Goal: Information Seeking & Learning: Find specific fact

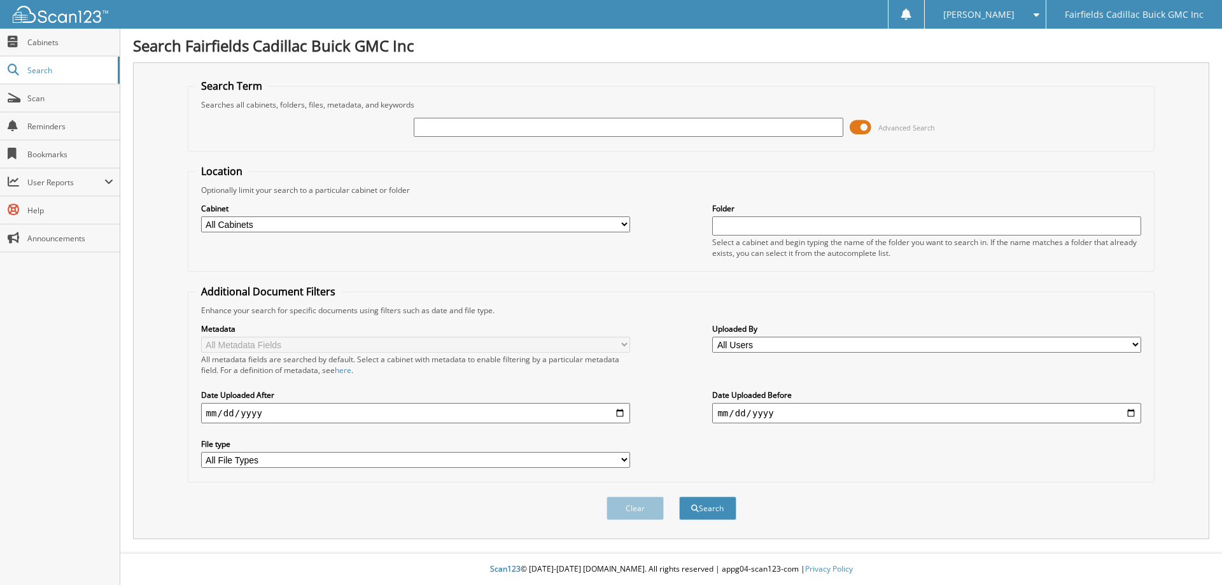
click at [465, 132] on input "text" at bounding box center [628, 127] width 429 height 19
type input "G2665"
click at [858, 122] on span at bounding box center [861, 127] width 22 height 19
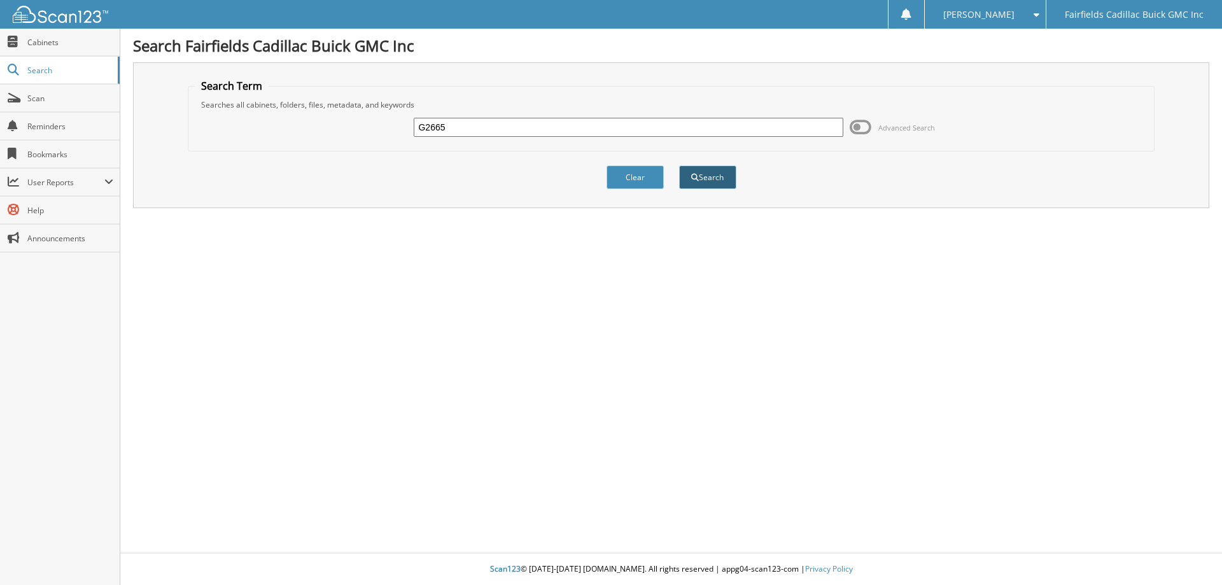
click at [700, 174] on button "Search" at bounding box center [707, 178] width 57 height 24
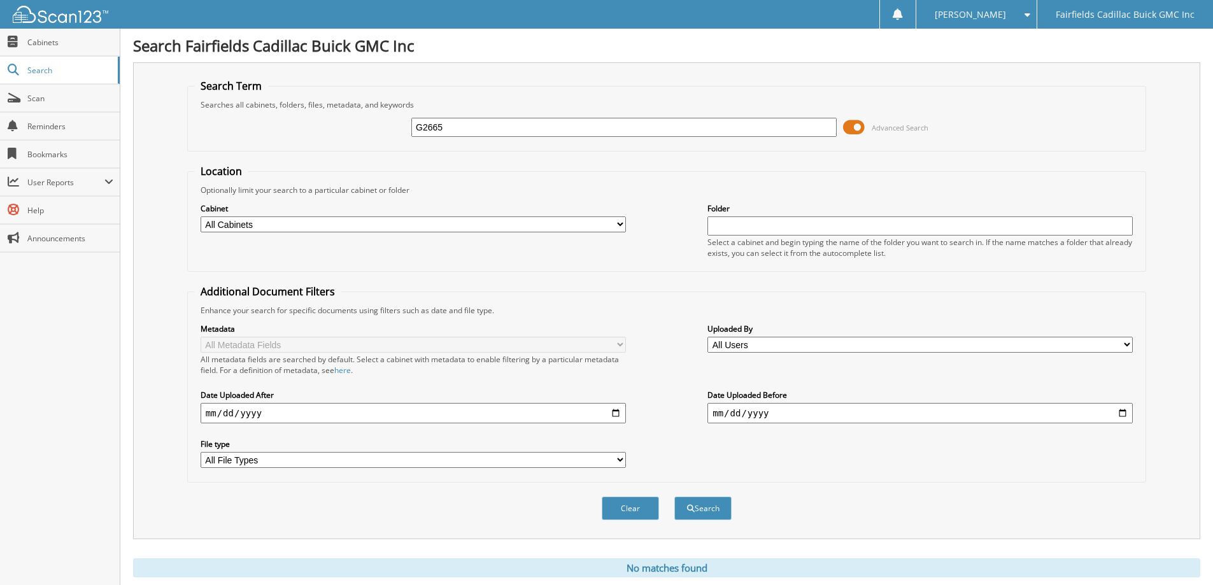
click at [849, 132] on span at bounding box center [854, 127] width 22 height 19
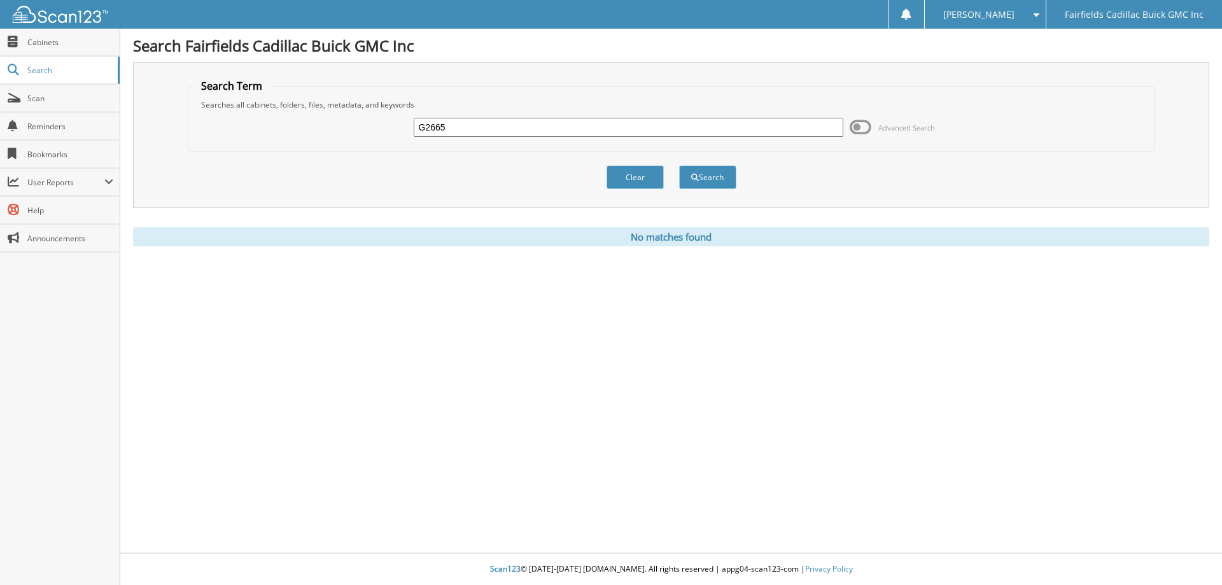
click at [490, 122] on input "G2665" at bounding box center [628, 127] width 429 height 19
type input "G2665A"
click at [679, 166] on button "Search" at bounding box center [707, 178] width 57 height 24
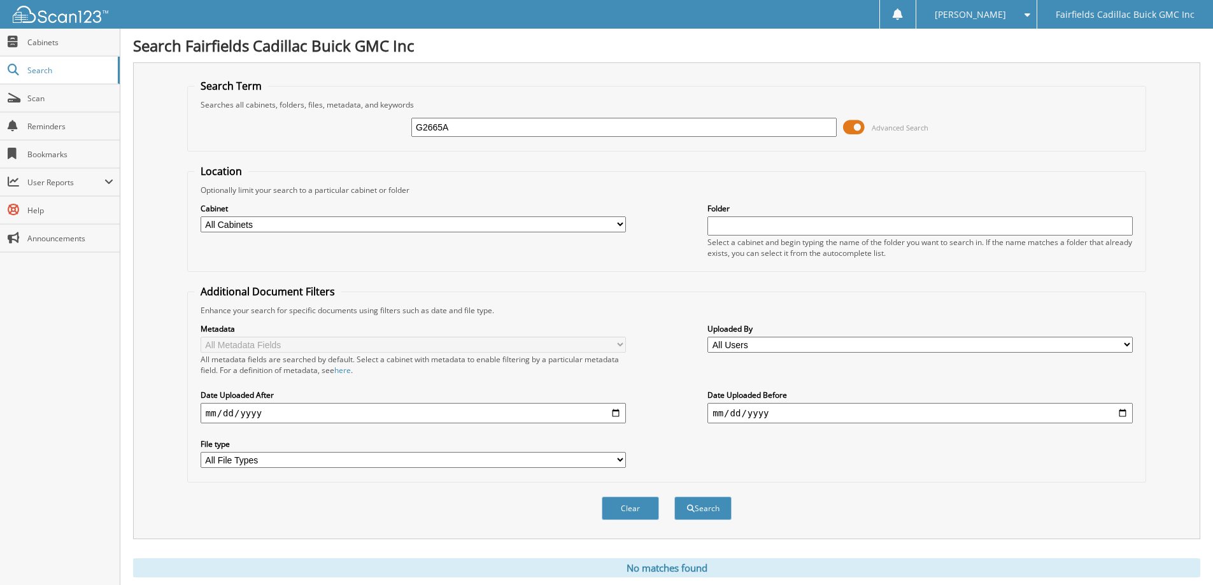
click at [847, 131] on span at bounding box center [854, 127] width 22 height 19
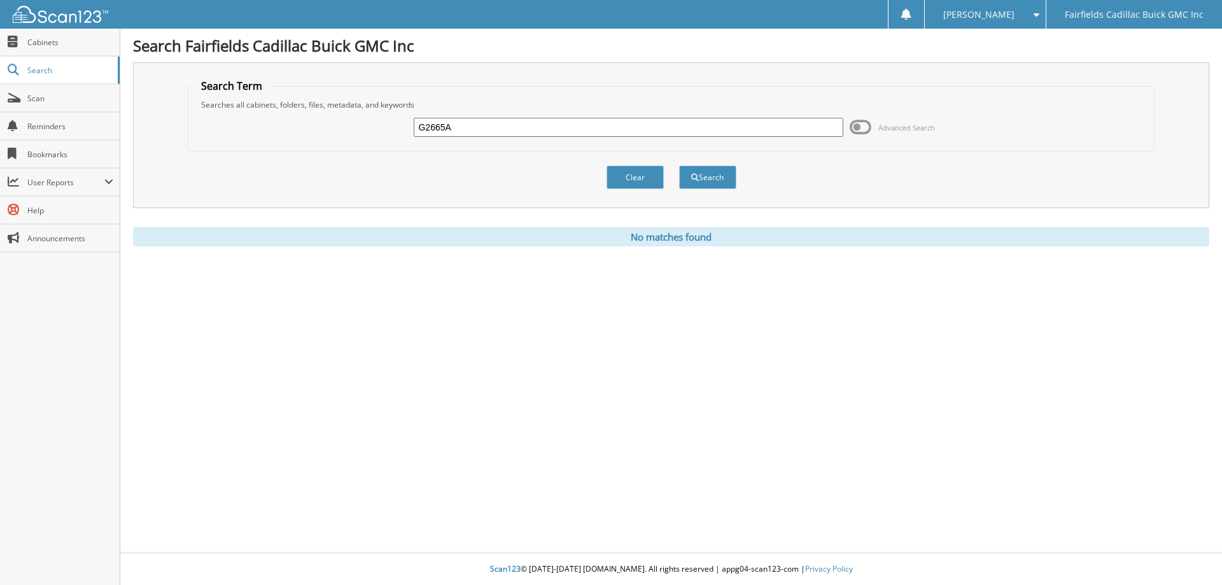
drag, startPoint x: 488, startPoint y: 132, endPoint x: 262, endPoint y: 130, distance: 226.0
click at [315, 138] on div "G2665A Advanced Search" at bounding box center [672, 127] width 954 height 34
type input "K25478a"
click at [679, 166] on button "Search" at bounding box center [707, 178] width 57 height 24
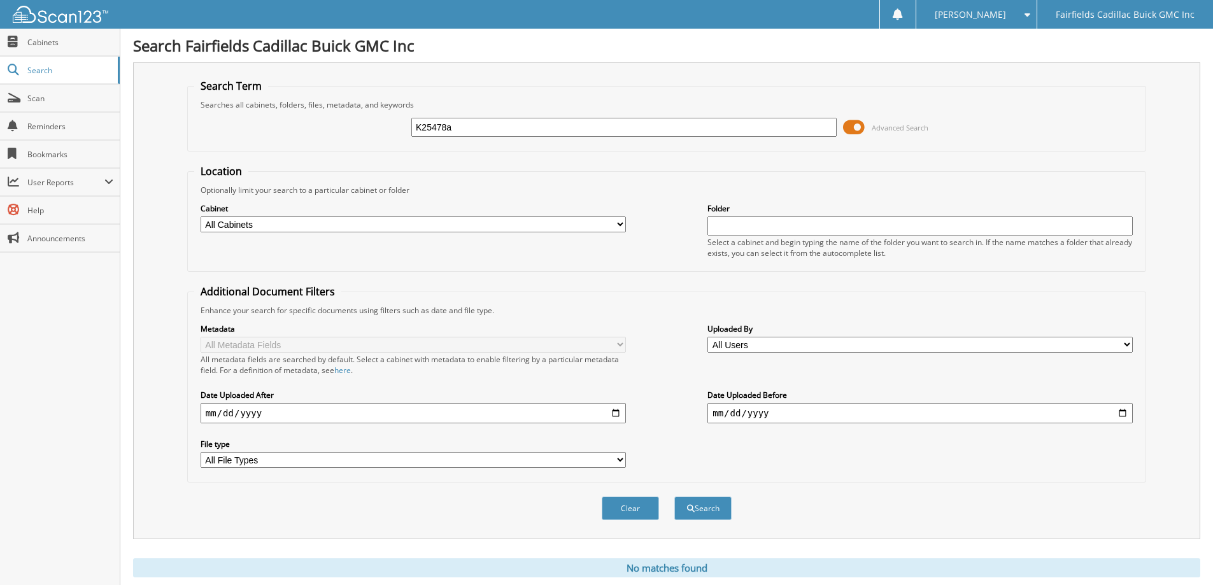
click at [854, 127] on span at bounding box center [854, 127] width 22 height 19
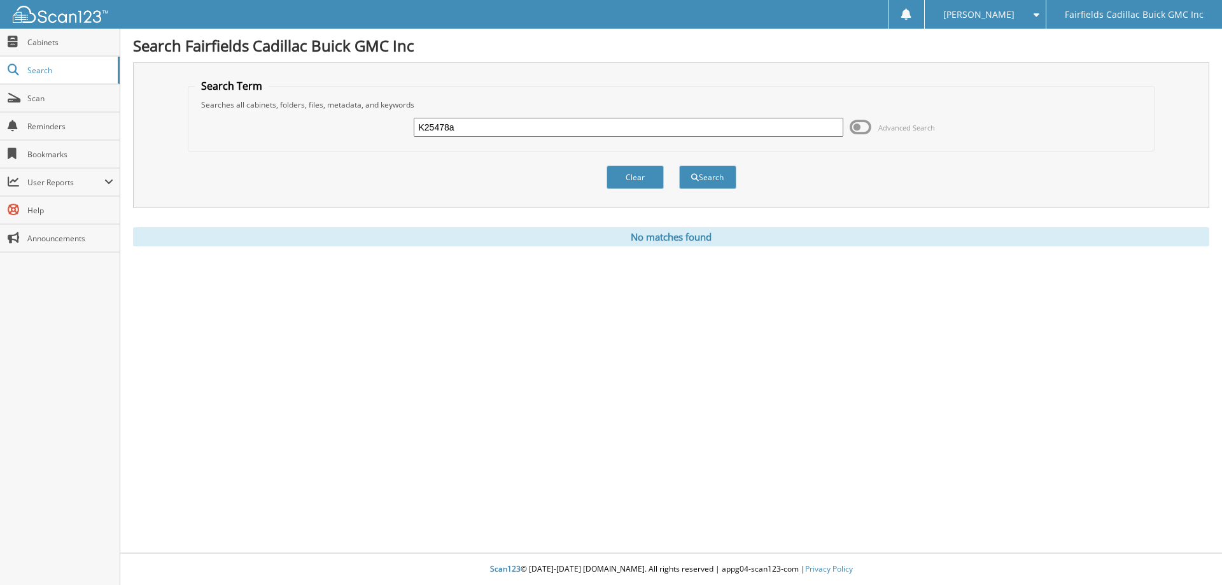
click at [467, 132] on input "K25478a" at bounding box center [628, 127] width 429 height 19
type input "K25478"
click at [679, 166] on button "Search" at bounding box center [707, 178] width 57 height 24
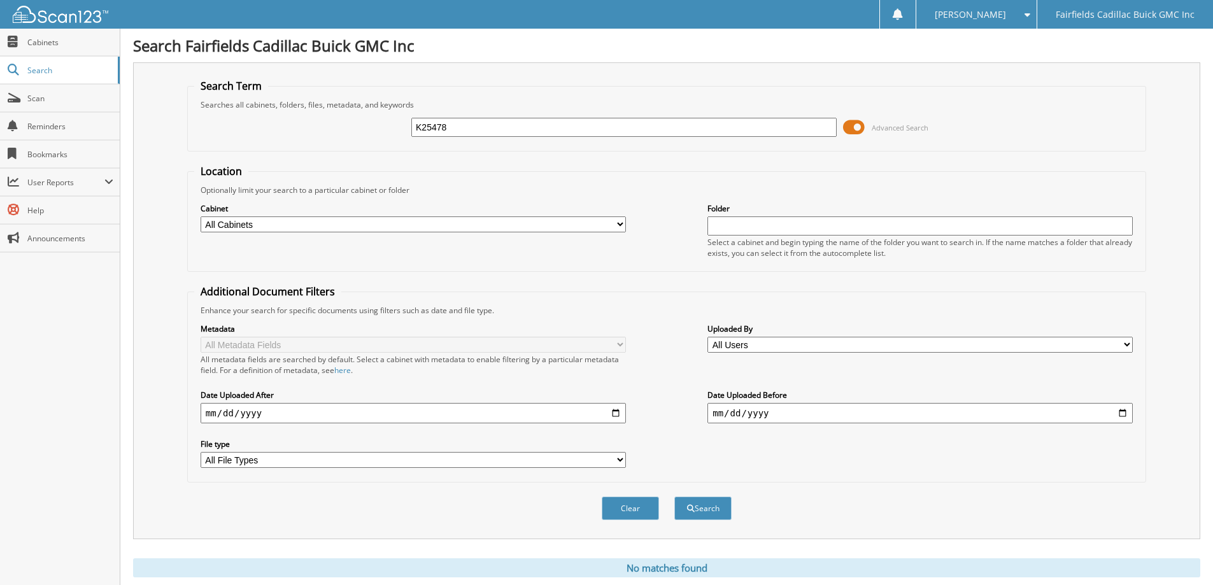
click at [848, 127] on span at bounding box center [854, 127] width 22 height 19
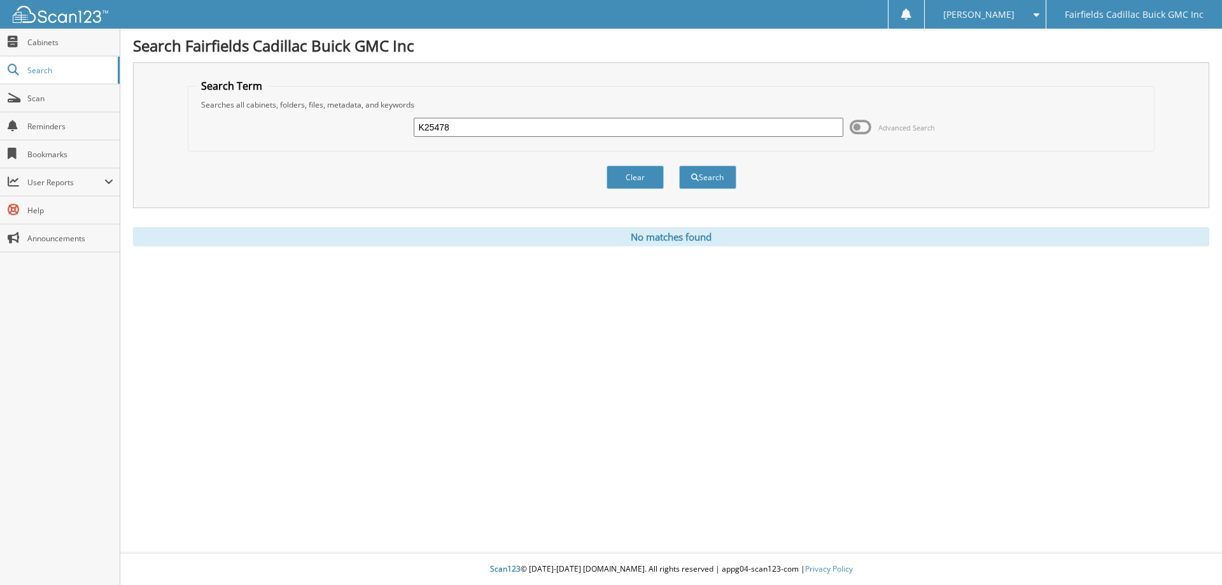
drag, startPoint x: 499, startPoint y: 124, endPoint x: 409, endPoint y: 120, distance: 89.9
click at [409, 120] on div "K25478 Advanced Search" at bounding box center [672, 127] width 954 height 34
paste input "G25379A"
type input "G25379A"
click at [679, 166] on button "Search" at bounding box center [707, 178] width 57 height 24
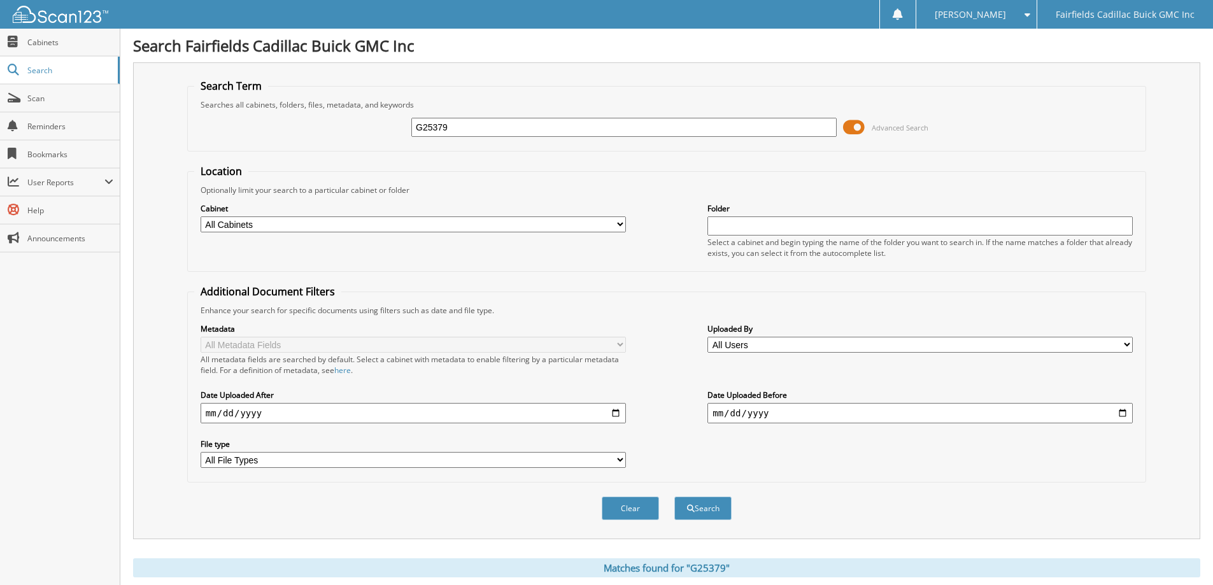
click at [845, 129] on span at bounding box center [854, 127] width 22 height 19
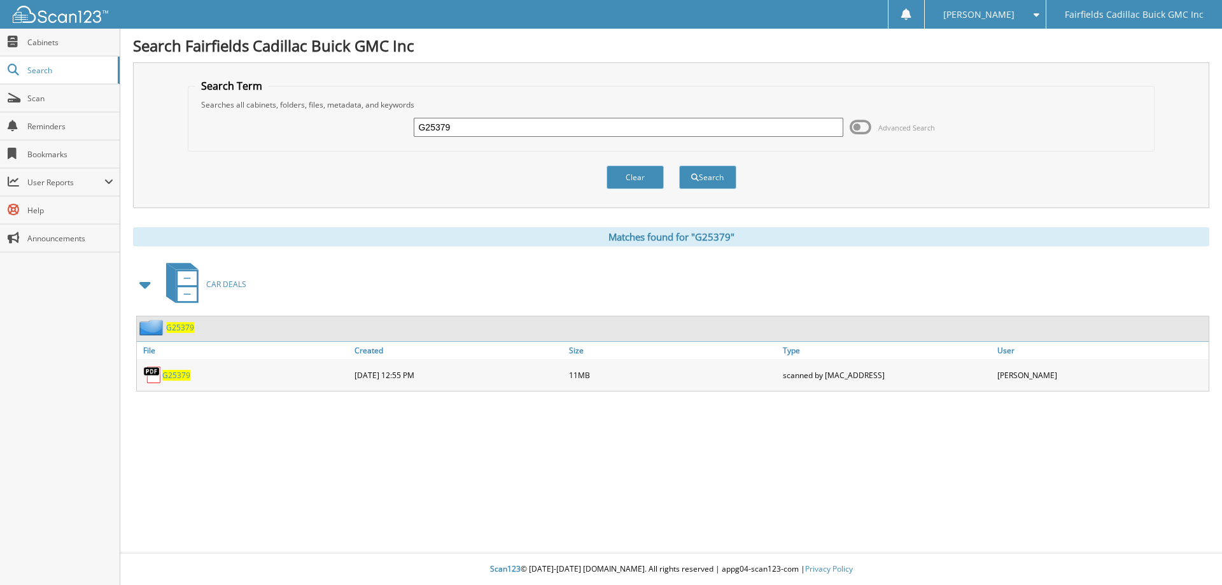
click at [181, 375] on span "G25379" at bounding box center [176, 375] width 28 height 11
drag, startPoint x: 481, startPoint y: 130, endPoint x: 427, endPoint y: 122, distance: 54.7
click at [415, 122] on input "G25379" at bounding box center [628, 127] width 429 height 19
paste input "C256"
type input "C2569"
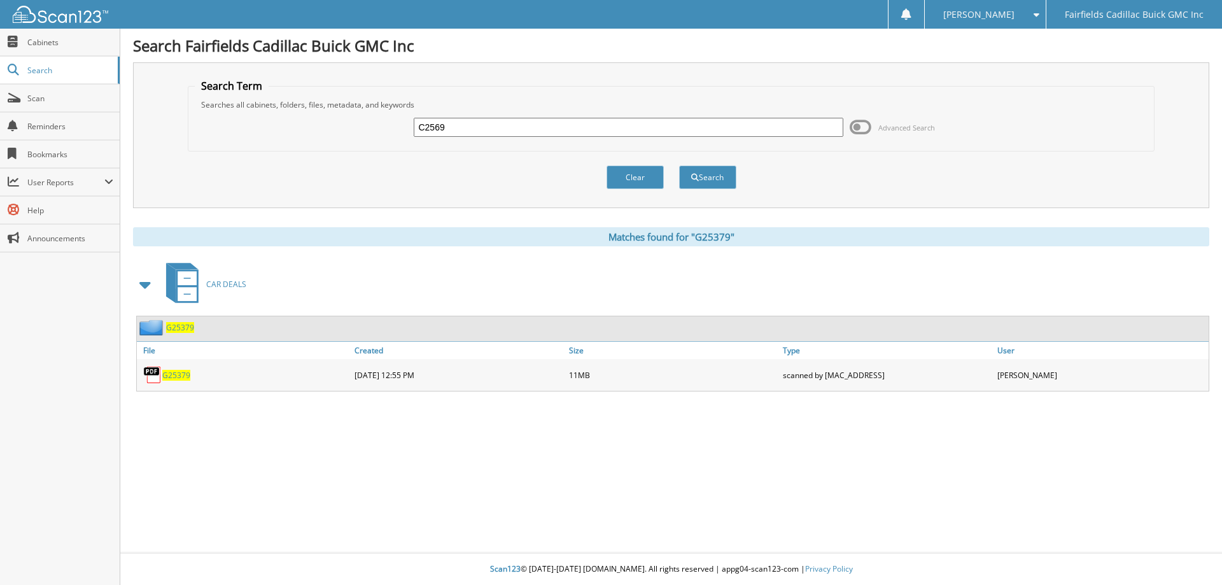
click at [679, 166] on button "Search" at bounding box center [707, 178] width 57 height 24
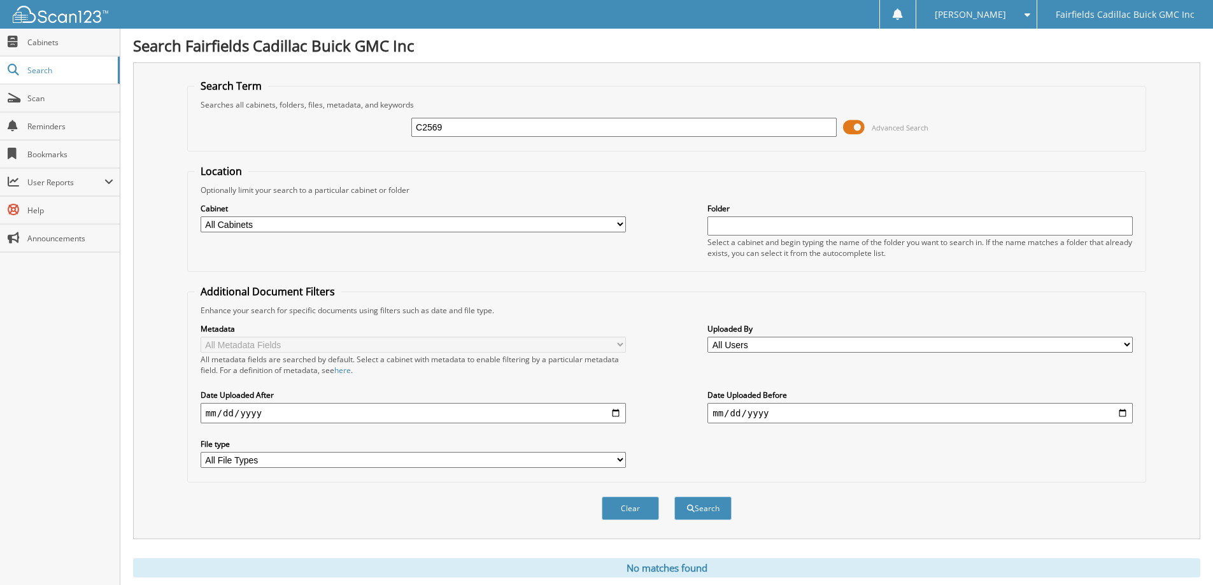
click at [851, 122] on span at bounding box center [854, 127] width 22 height 19
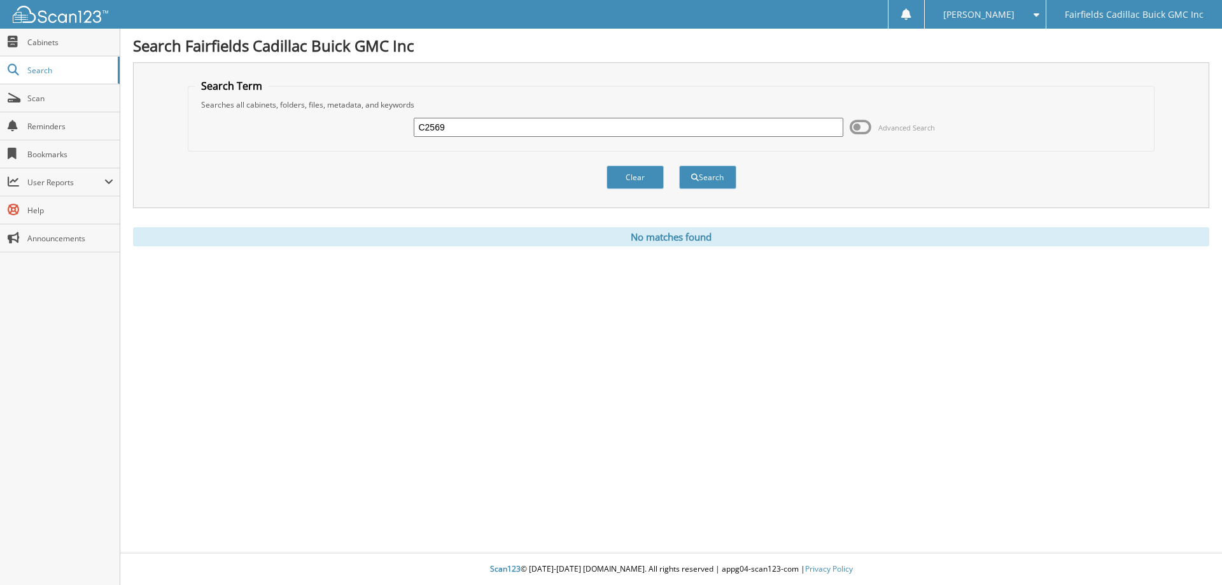
click at [478, 129] on input "C2569" at bounding box center [628, 127] width 429 height 19
type input "C2569A"
click at [679, 166] on button "Search" at bounding box center [707, 178] width 57 height 24
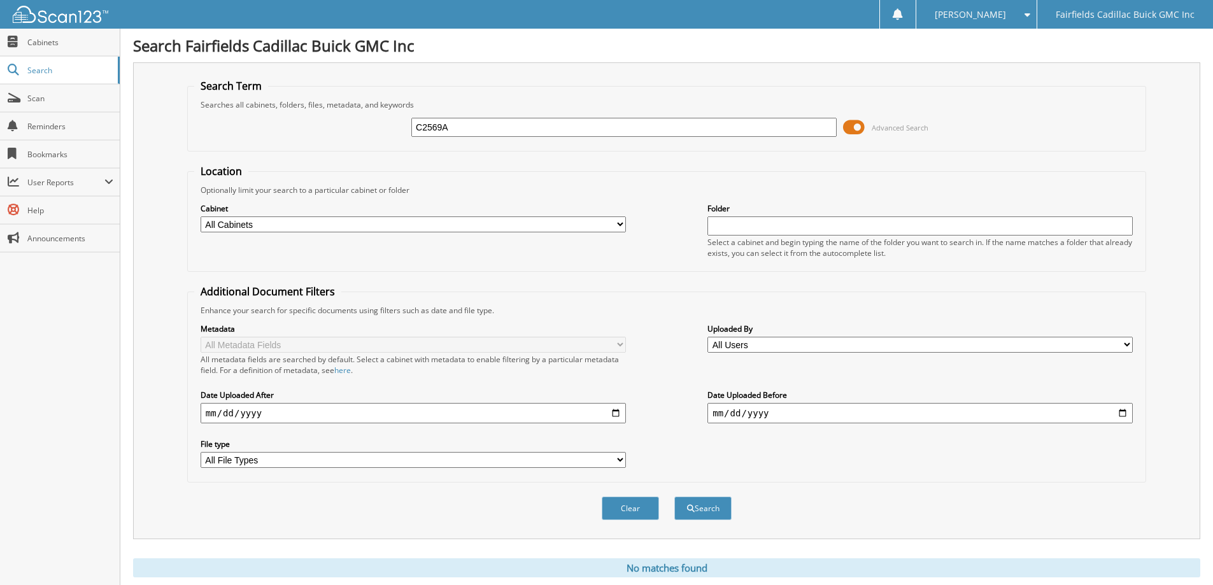
click at [848, 131] on span at bounding box center [854, 127] width 22 height 19
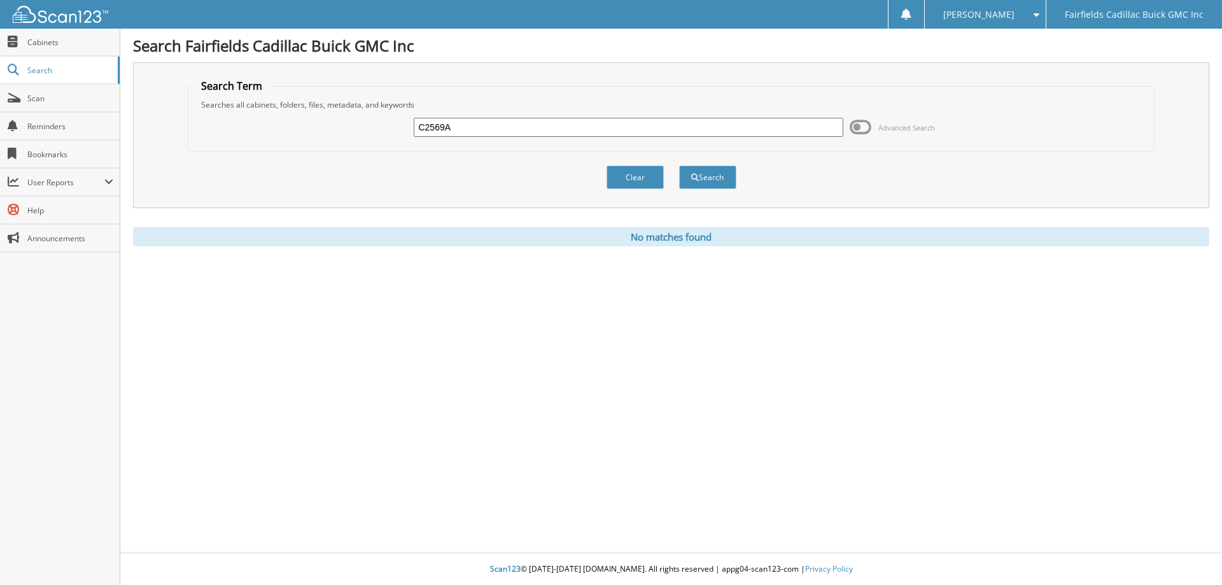
drag, startPoint x: 481, startPoint y: 125, endPoint x: 397, endPoint y: 121, distance: 84.8
click at [397, 121] on div "C2569A Advanced Search" at bounding box center [672, 127] width 954 height 34
paste input "G25403"
type input "G25403"
click at [679, 166] on button "Search" at bounding box center [707, 178] width 57 height 24
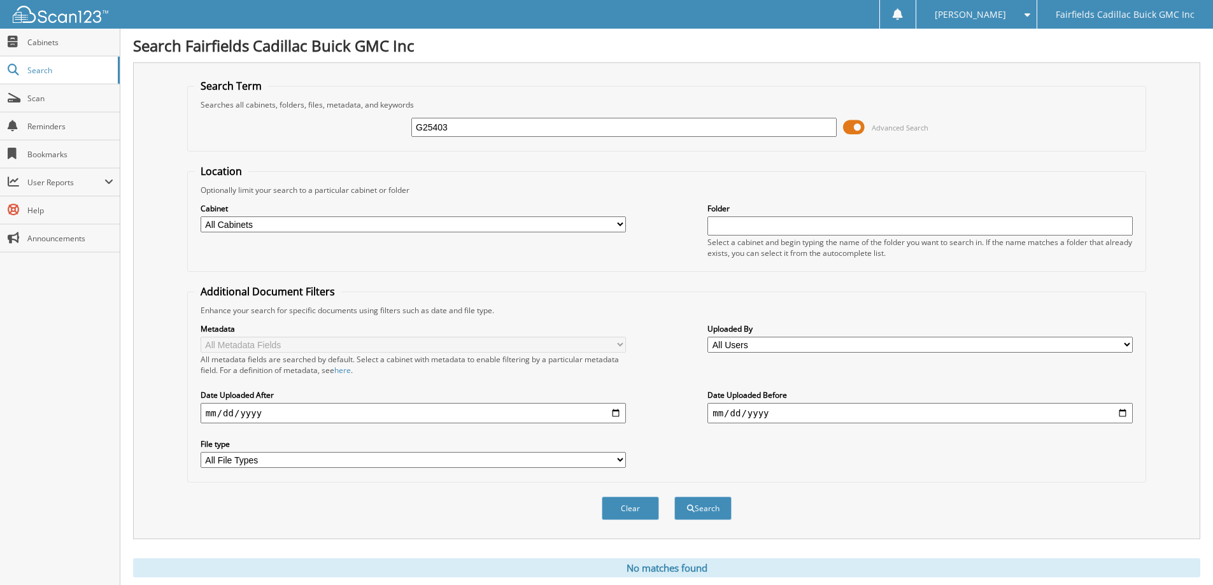
click at [850, 126] on span at bounding box center [854, 127] width 22 height 19
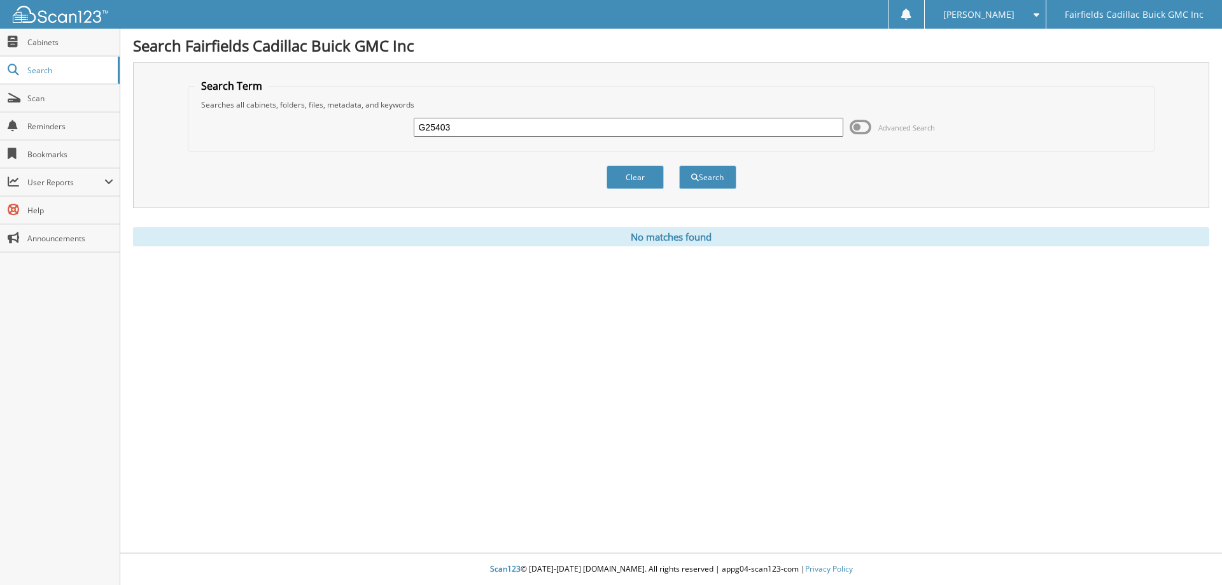
click at [478, 132] on input "G25403" at bounding box center [628, 127] width 429 height 19
type input "G25403A"
click at [679, 166] on button "Search" at bounding box center [707, 178] width 57 height 24
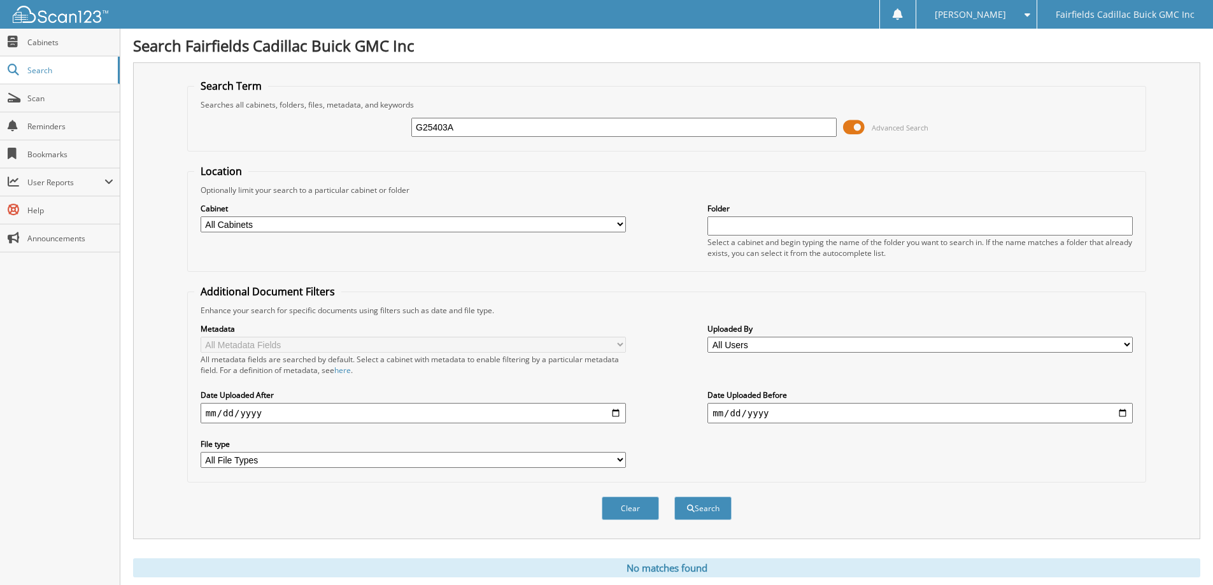
click at [855, 123] on span at bounding box center [854, 127] width 22 height 19
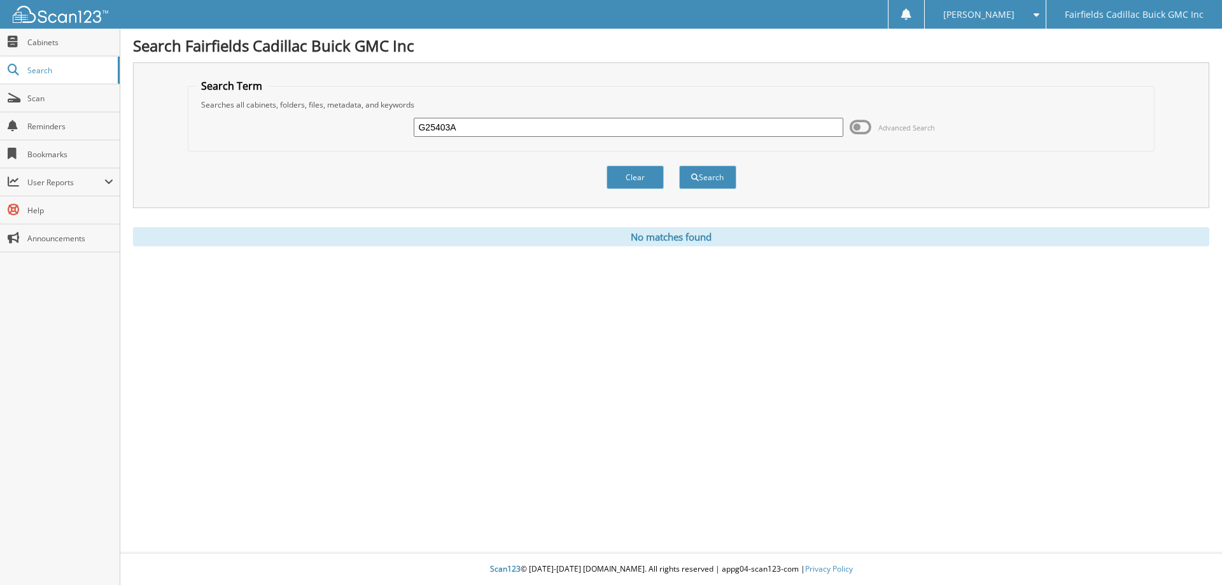
click at [472, 115] on div "G25403A Advanced Search" at bounding box center [672, 127] width 954 height 34
drag, startPoint x: 484, startPoint y: 125, endPoint x: 0, endPoint y: 15, distance: 496.2
click at [0, 64] on body "[PERSON_NAME] Settings Logout Fairfields Cadillac Buick GMC Inc Close Cabinets …" at bounding box center [611, 292] width 1222 height 585
type input "k2675"
click at [679, 166] on button "Search" at bounding box center [707, 178] width 57 height 24
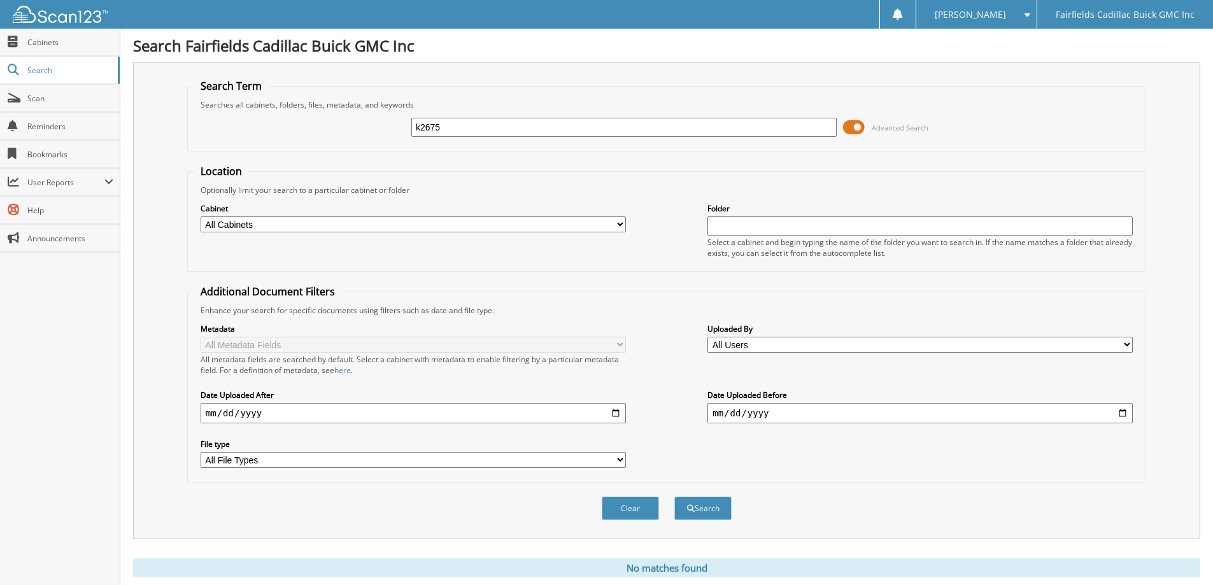
click at [852, 125] on span at bounding box center [854, 127] width 22 height 19
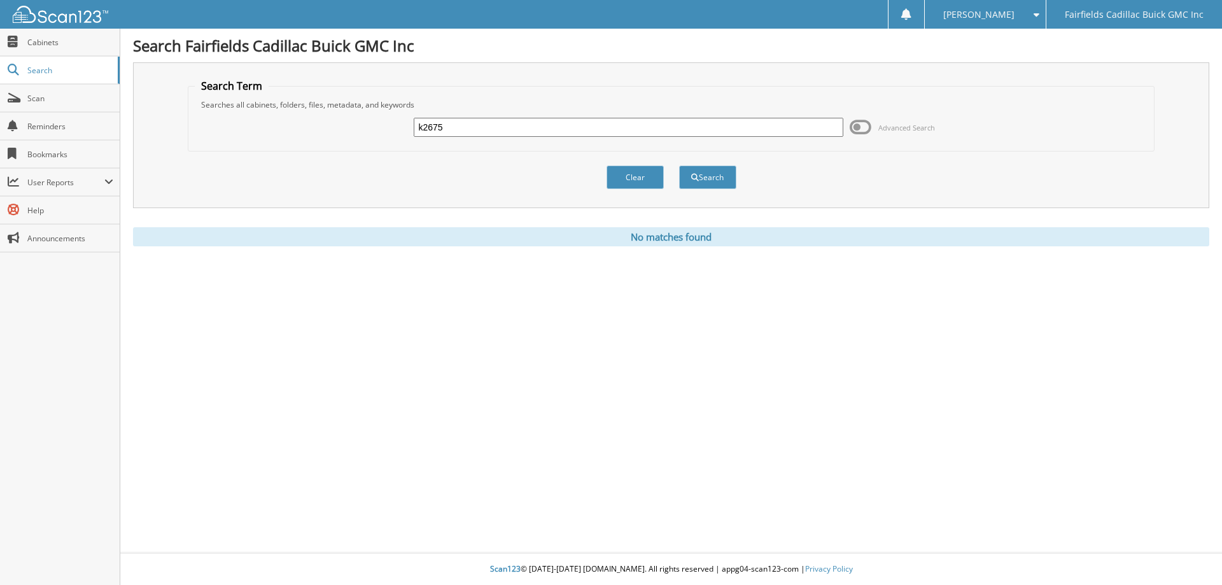
drag, startPoint x: 526, startPoint y: 124, endPoint x: 234, endPoint y: 92, distance: 294.0
click at [234, 92] on fieldset "Search Term Searches all cabinets, folders, files, metadata, and keywords k2675…" at bounding box center [672, 115] width 968 height 73
type input "K25478"
click at [679, 166] on button "Search" at bounding box center [707, 178] width 57 height 24
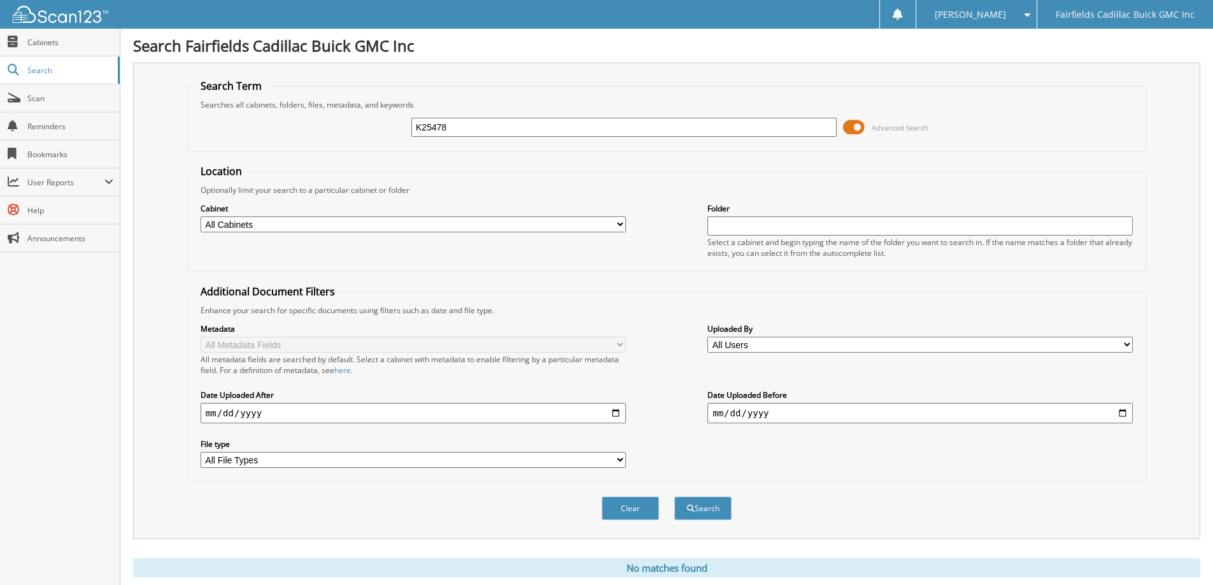
click at [849, 124] on span at bounding box center [854, 127] width 22 height 19
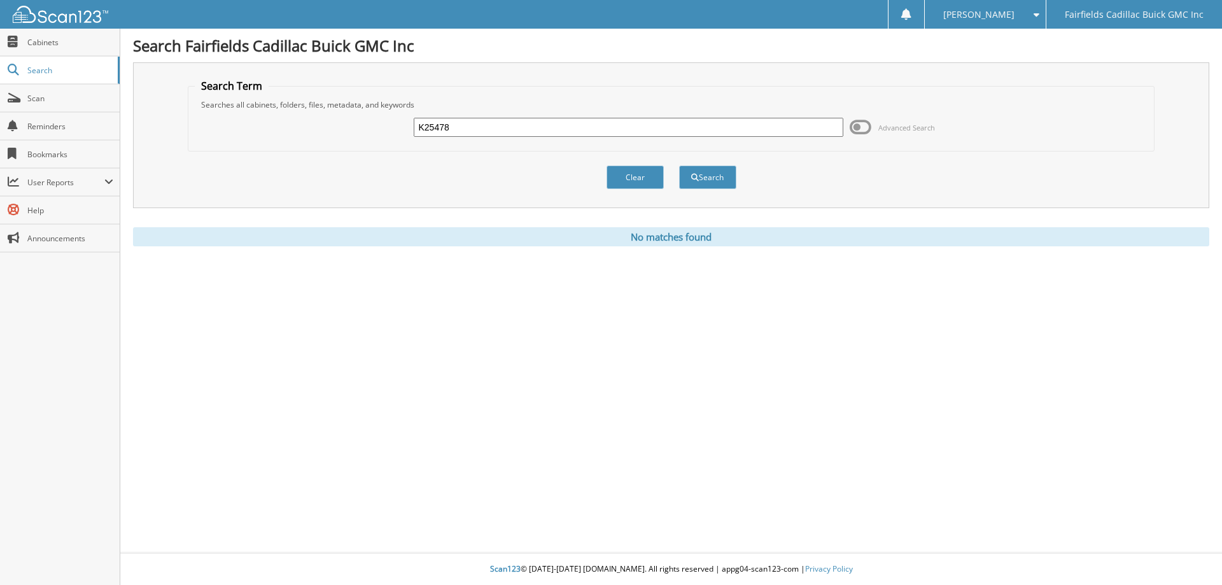
click at [505, 132] on input "K25478" at bounding box center [628, 127] width 429 height 19
click at [679, 166] on button "Search" at bounding box center [707, 178] width 57 height 24
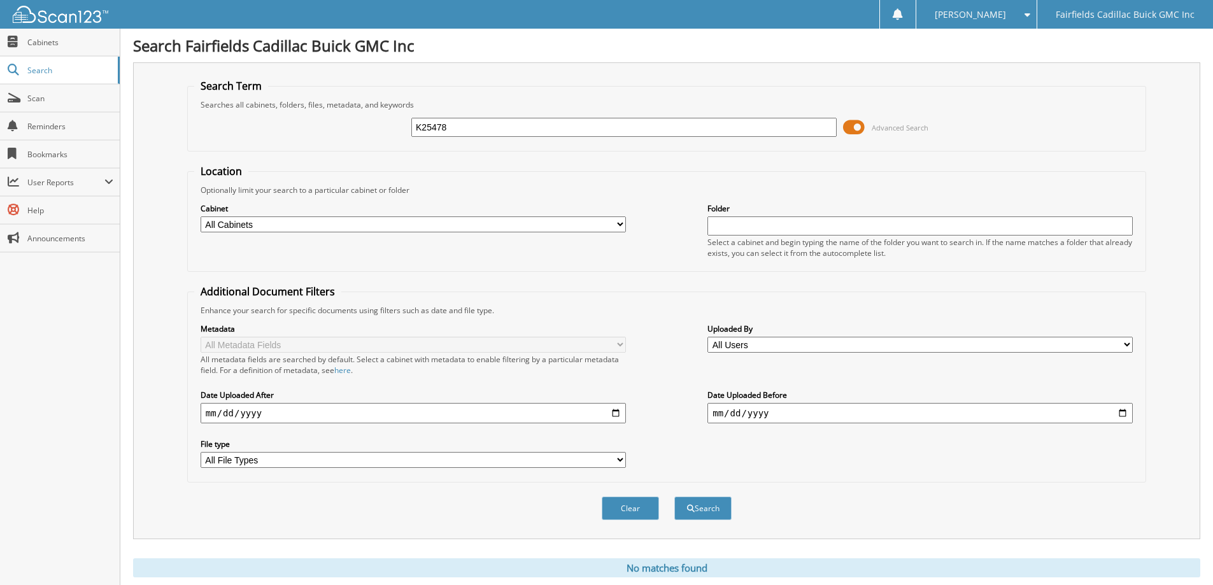
click at [850, 124] on span at bounding box center [854, 127] width 22 height 19
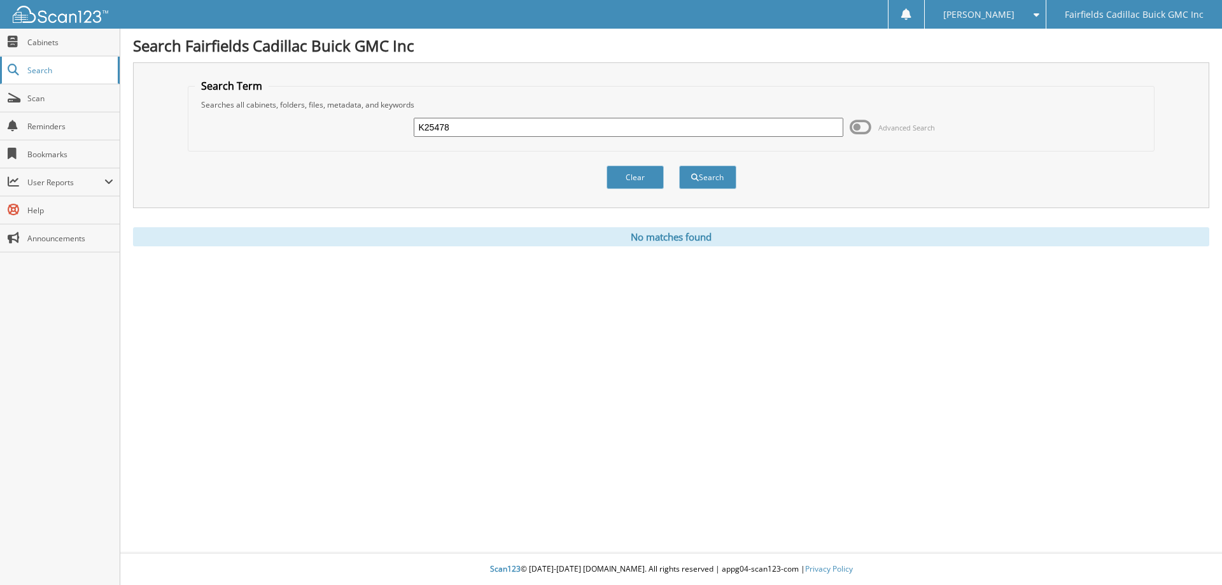
click at [37, 74] on span "Search" at bounding box center [69, 70] width 84 height 11
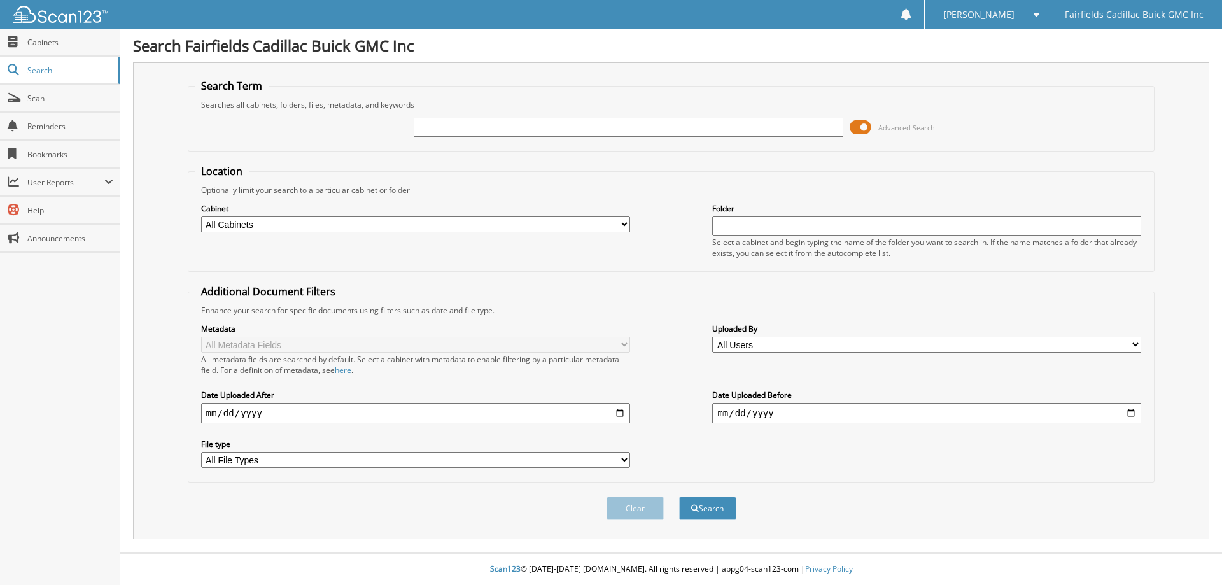
click at [856, 120] on span at bounding box center [861, 127] width 22 height 19
